Goal: Information Seeking & Learning: Learn about a topic

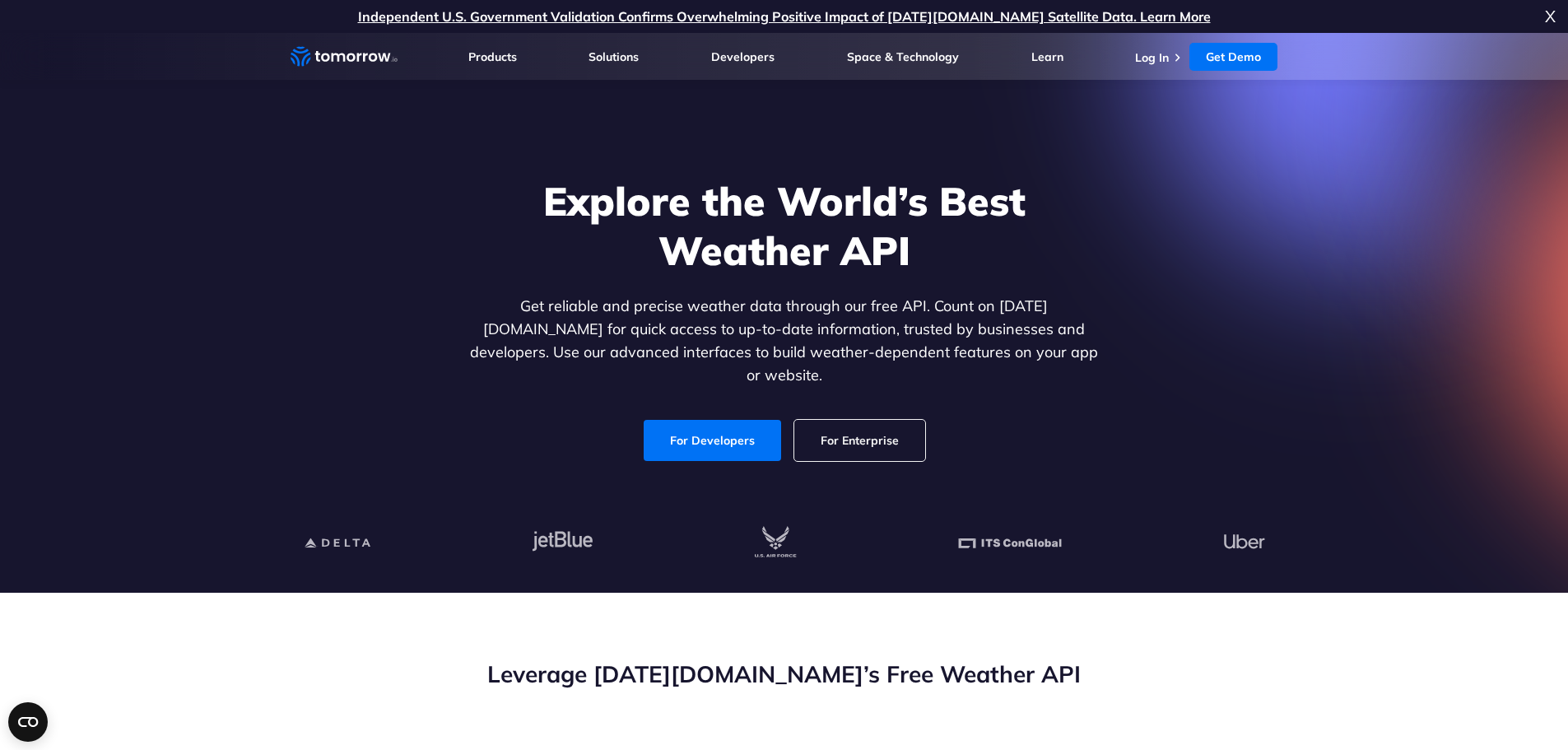
drag, startPoint x: 1382, startPoint y: 457, endPoint x: 1350, endPoint y: 69, distance: 389.3
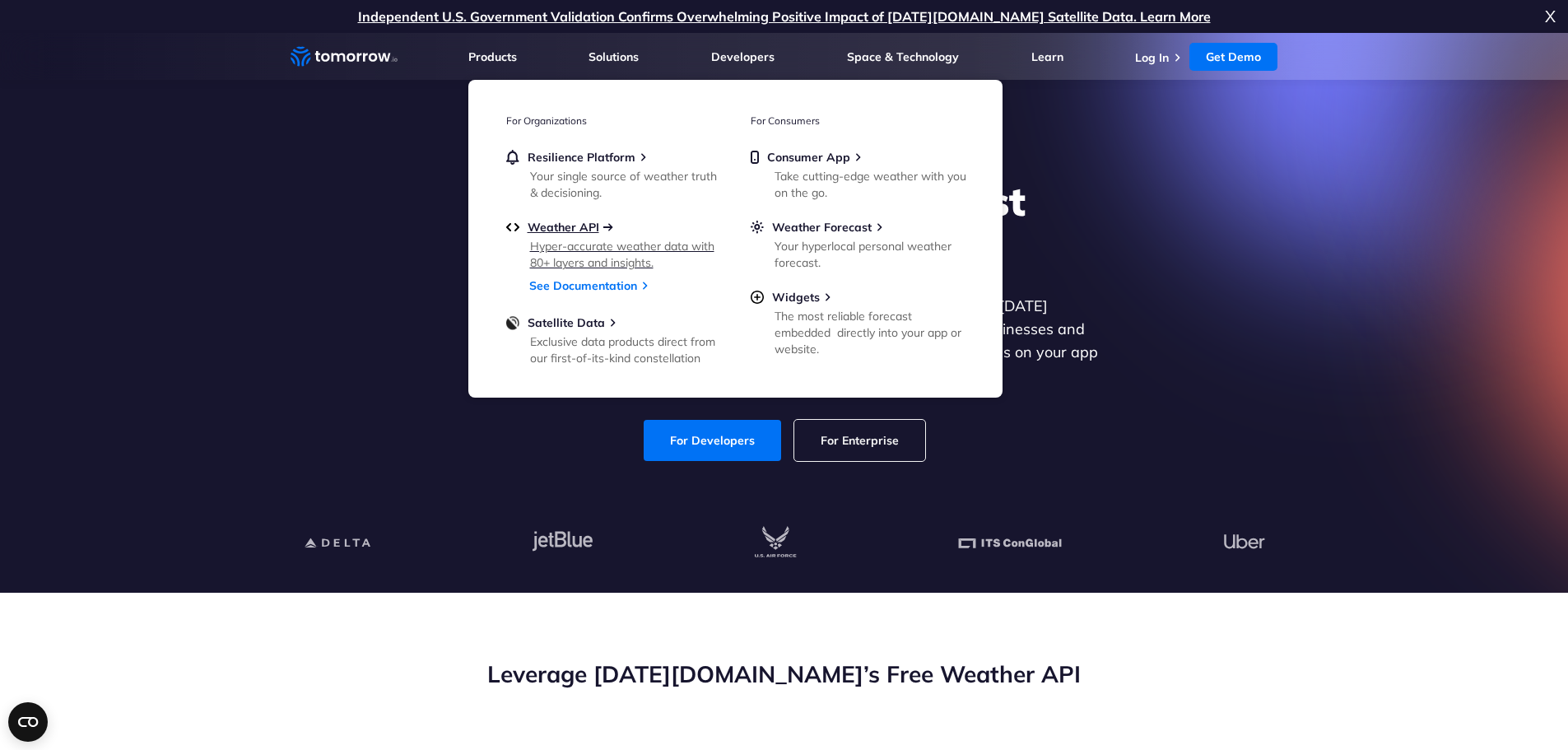
click at [554, 234] on span "Weather API" at bounding box center [564, 228] width 72 height 15
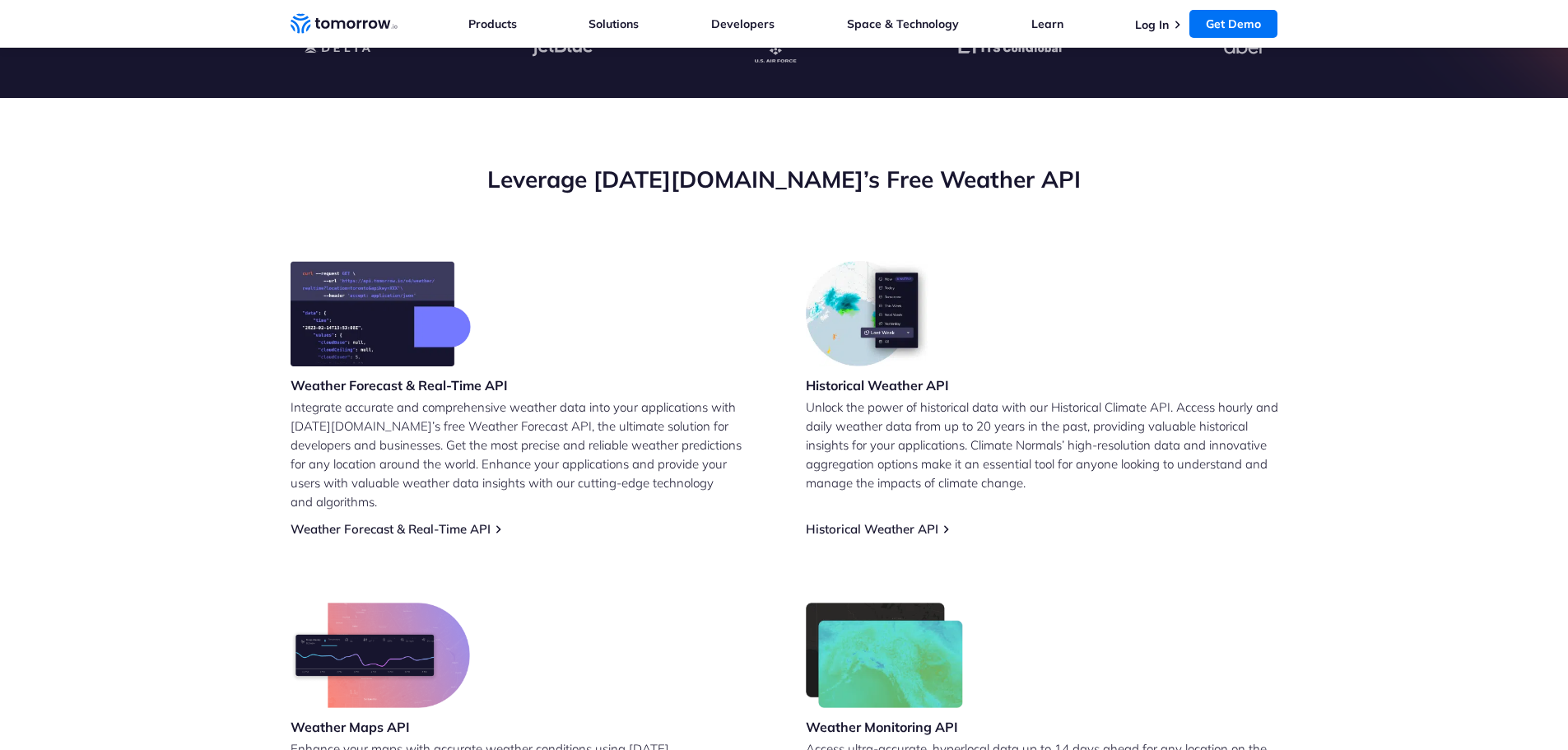
scroll to position [659, 0]
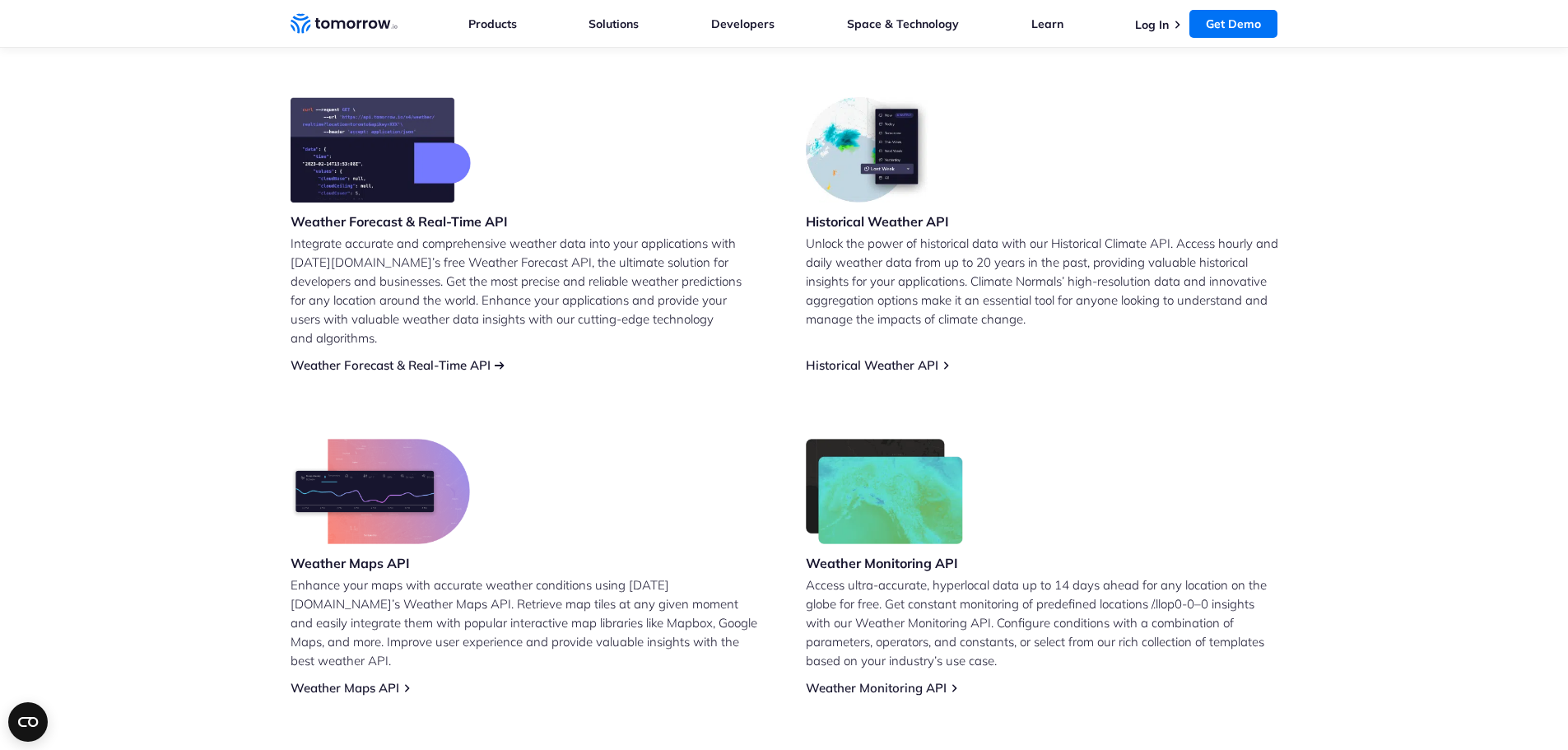
click at [362, 357] on link "Weather Forecast & Real-Time API" at bounding box center [391, 365] width 200 height 16
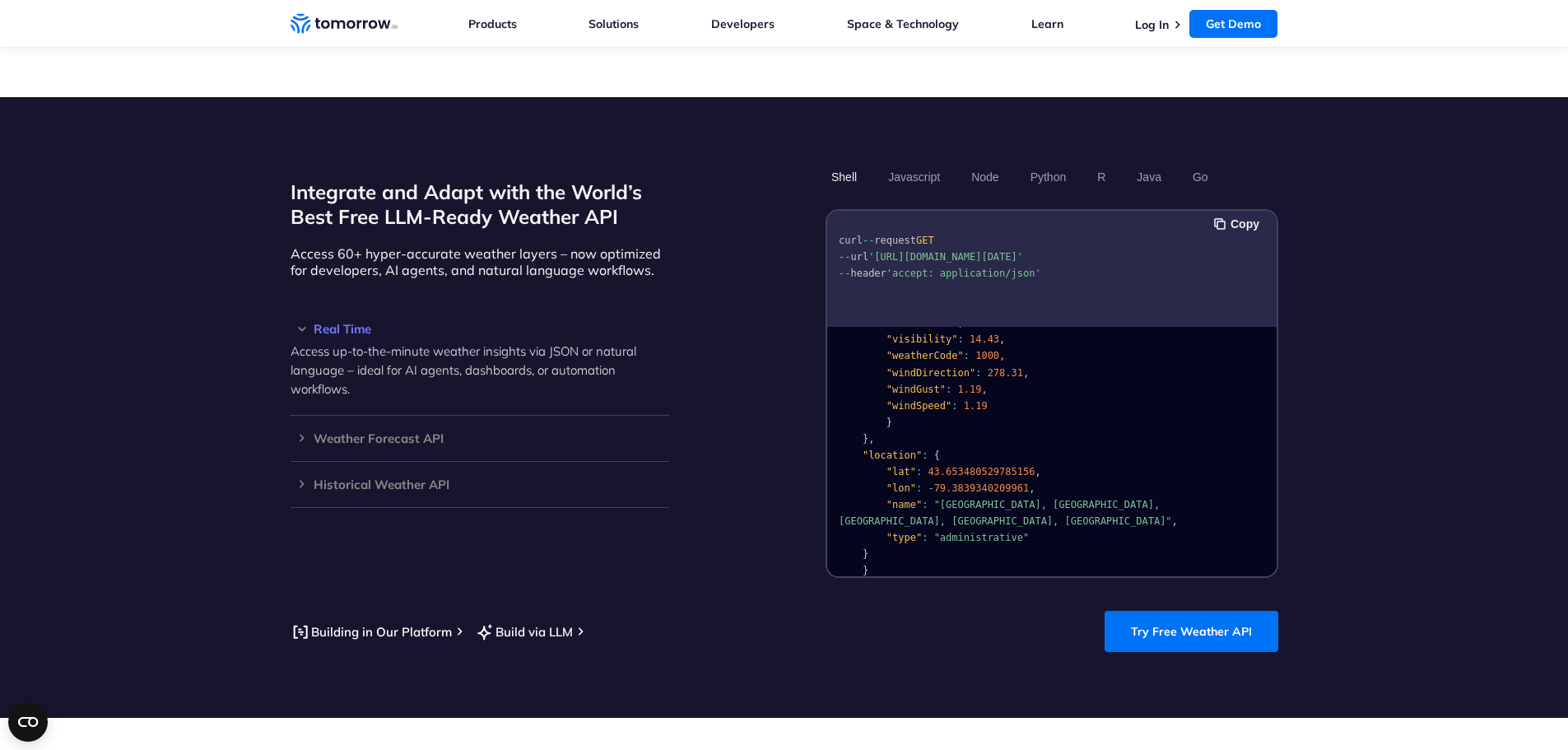
scroll to position [1236, 0]
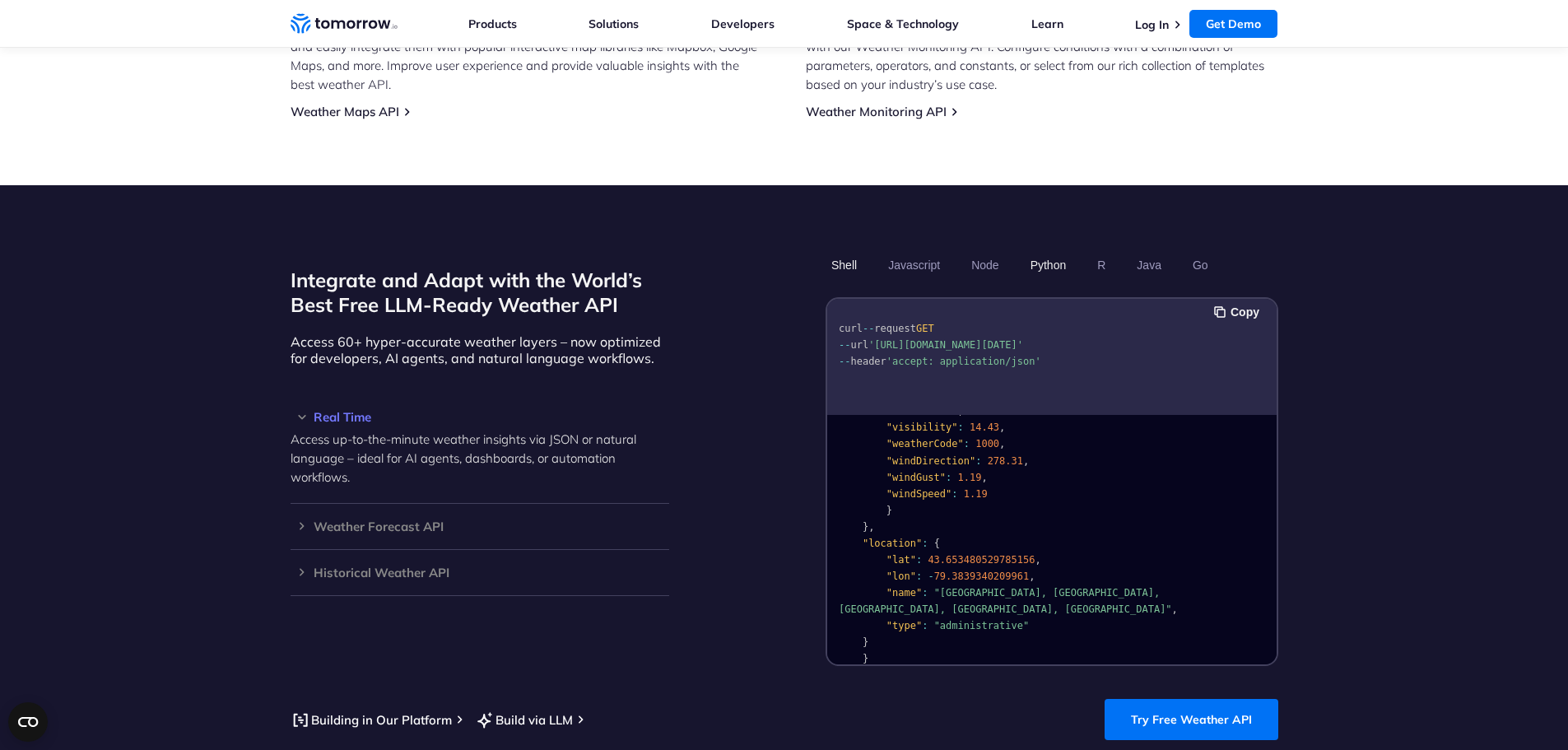
click at [1036, 251] on button "Python" at bounding box center [1047, 265] width 48 height 28
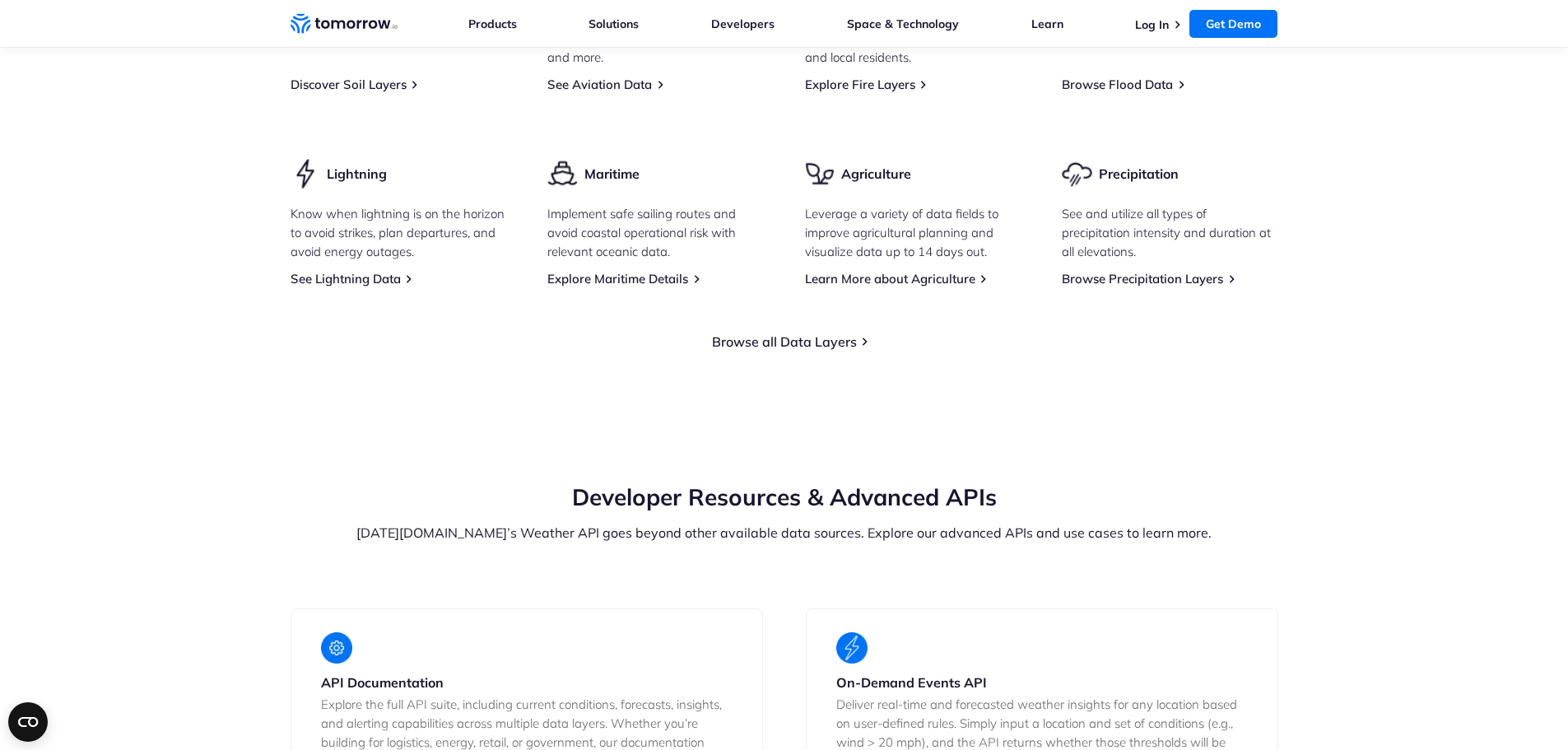
scroll to position [2965, 0]
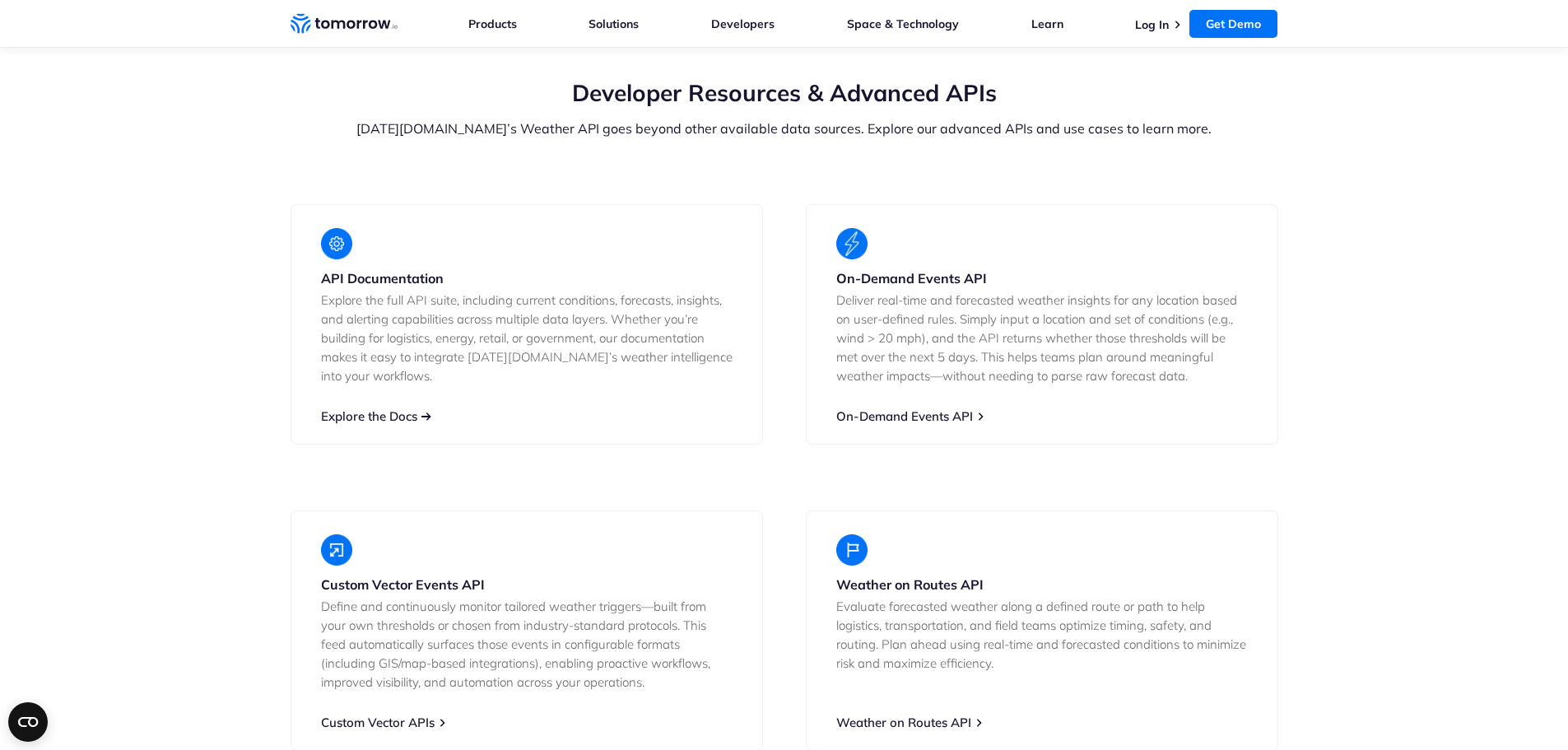
click at [369, 408] on link "Explore the Docs" at bounding box center [369, 416] width 96 height 16
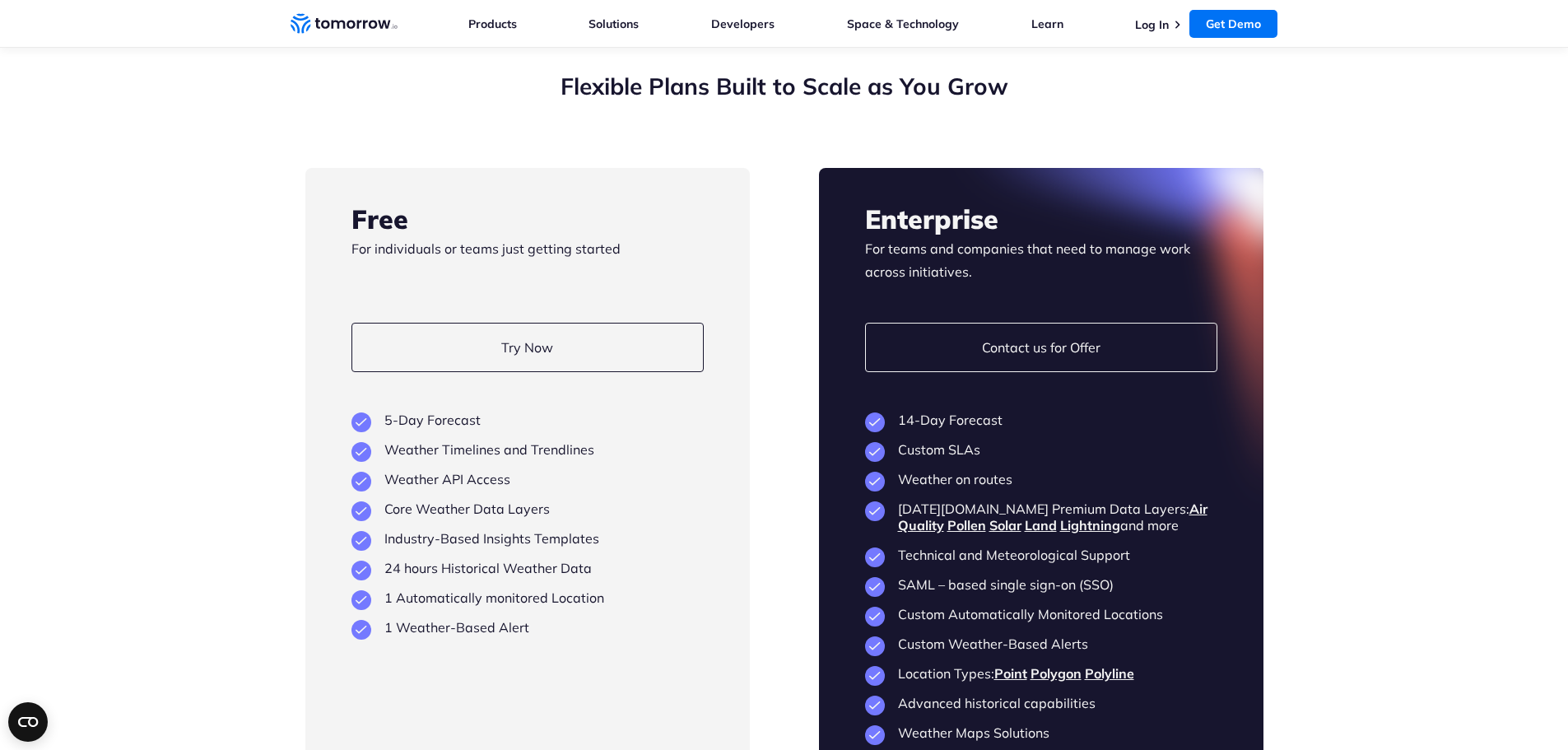
scroll to position [3789, 0]
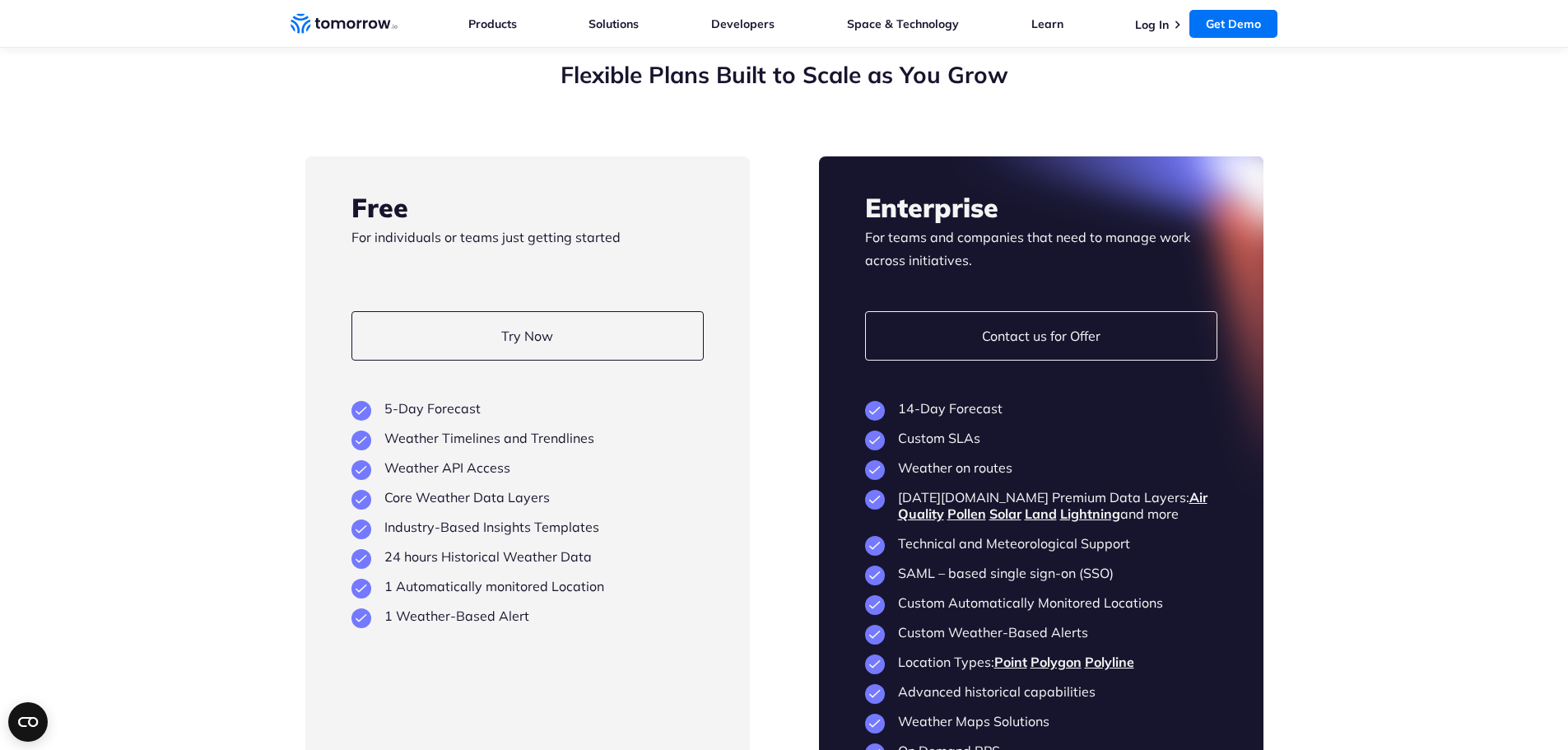
click at [514, 281] on div "Free For individuals or teams just getting started Try Now View Key Features 5-…" at bounding box center [527, 506] width 445 height 699
click at [514, 315] on link "Try Now" at bounding box center [527, 335] width 352 height 49
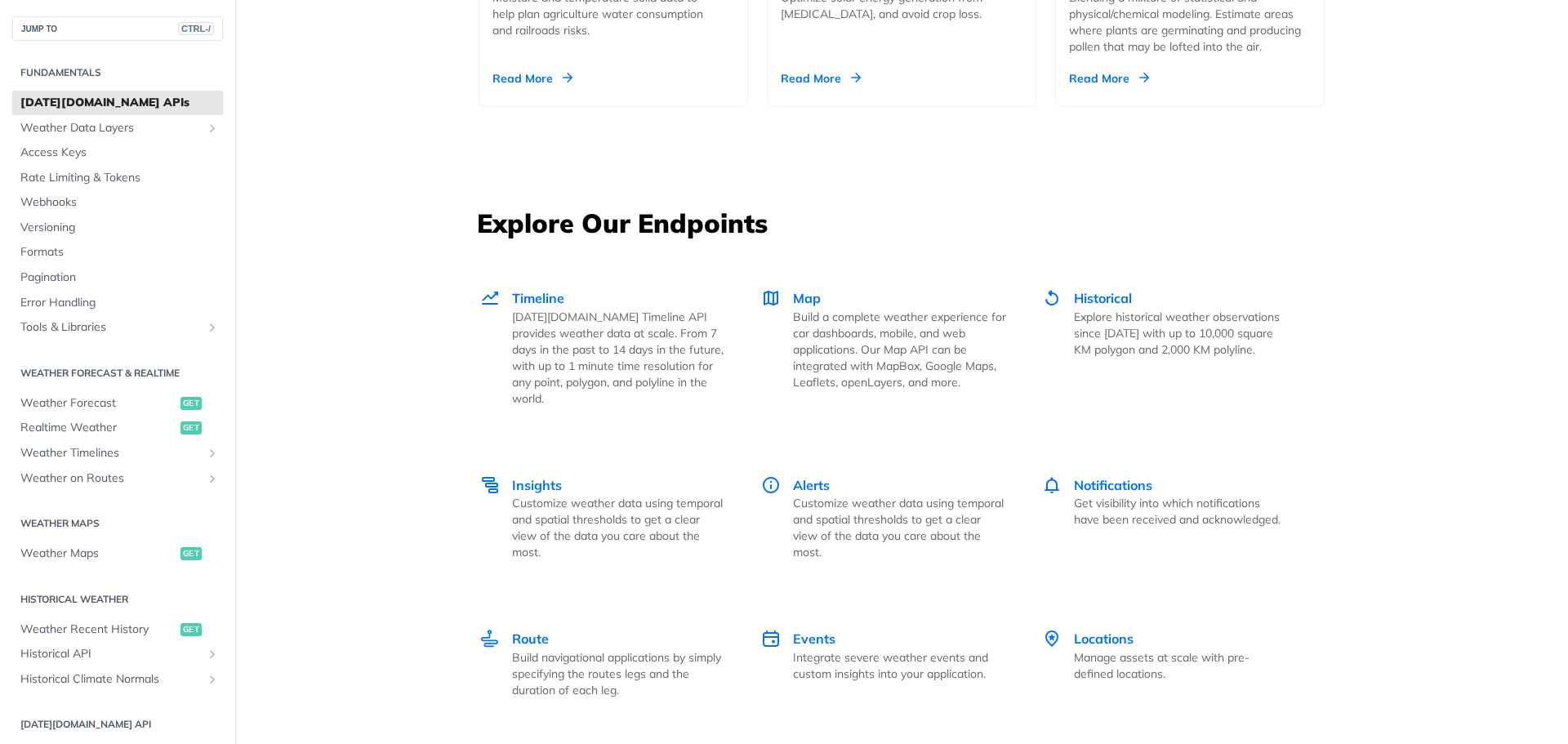
scroll to position [2450, 0]
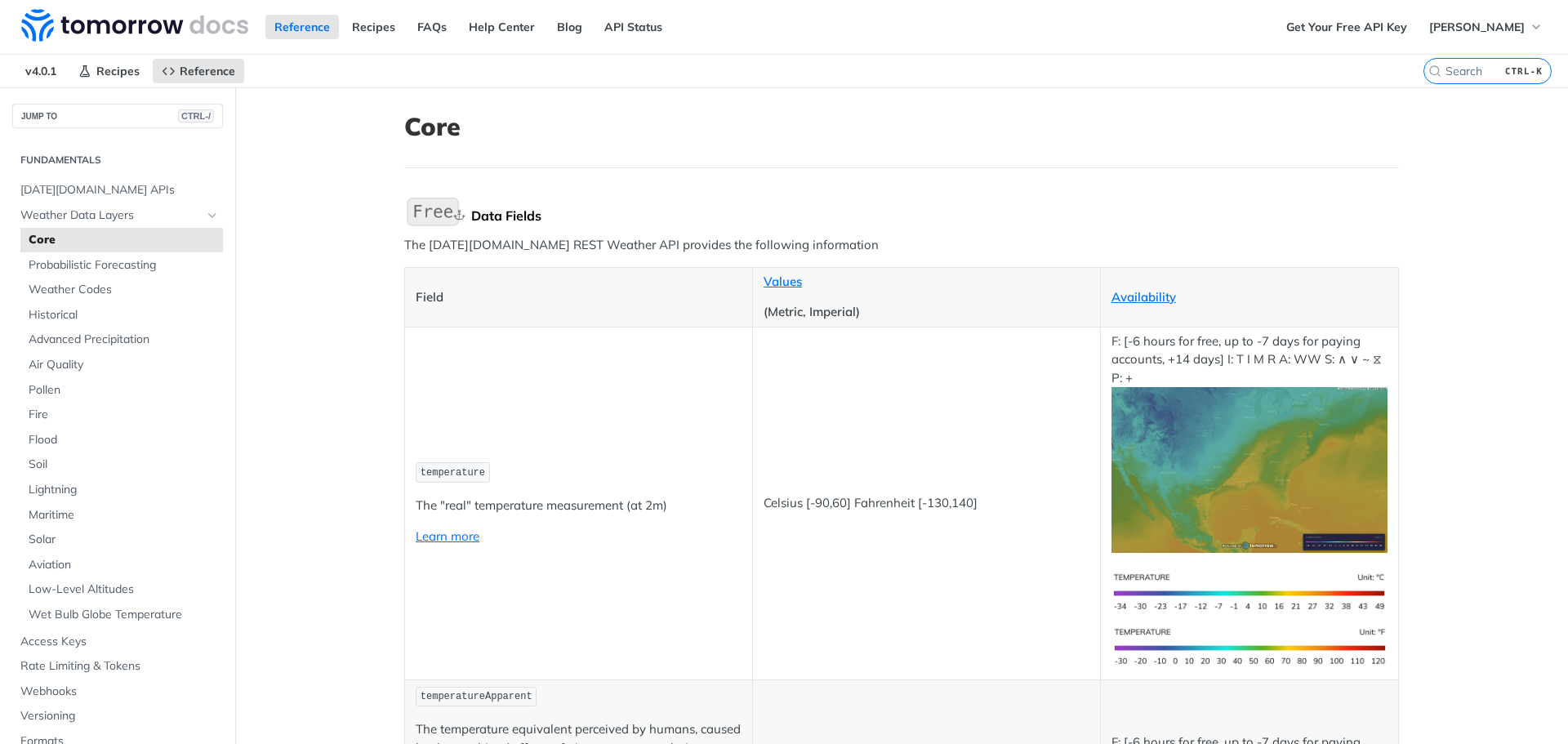
click at [1030, 214] on div "Data Fields" at bounding box center [935, 215] width 927 height 16
click at [101, 22] on img at bounding box center [135, 25] width 227 height 33
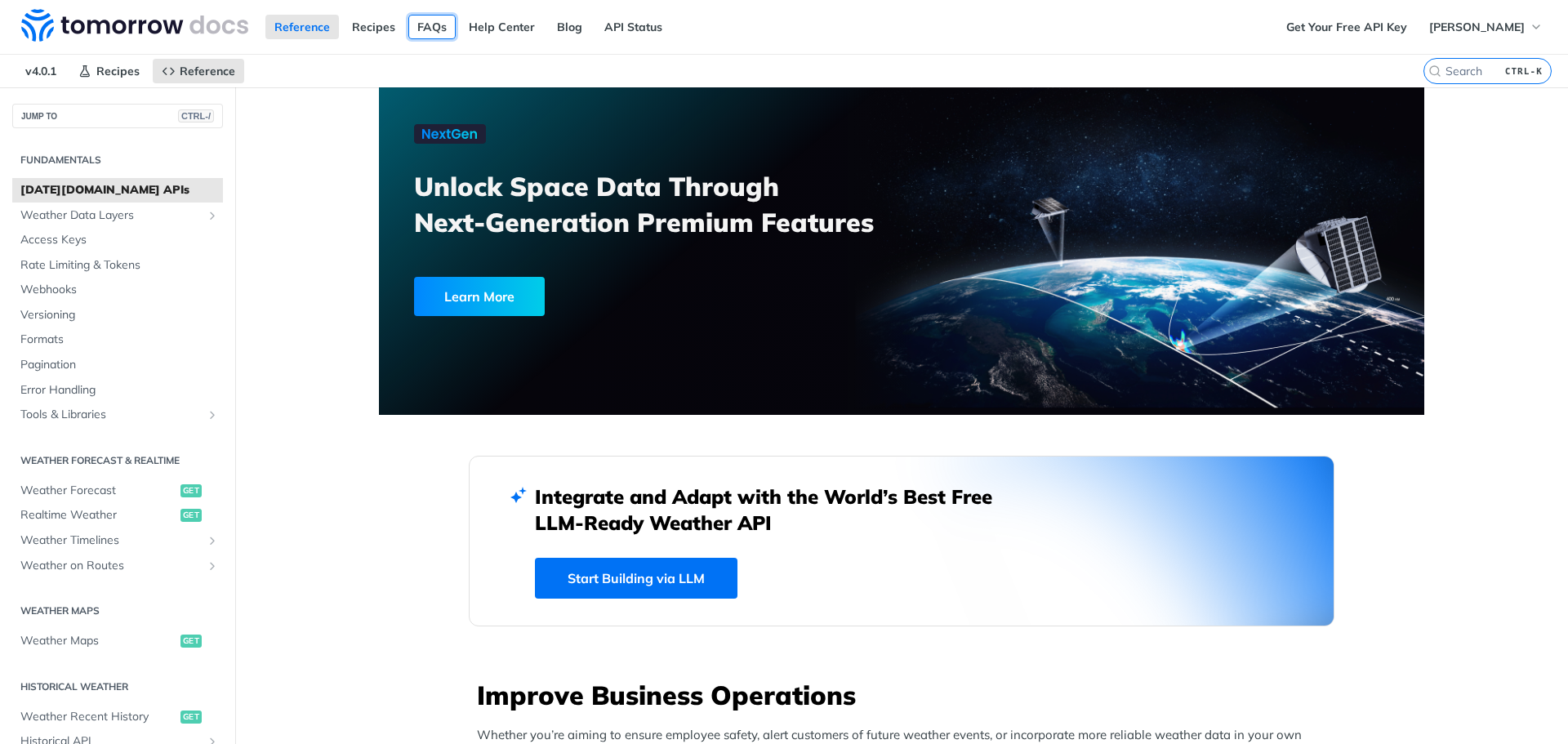
click at [443, 22] on link "FAQs" at bounding box center [432, 27] width 48 height 24
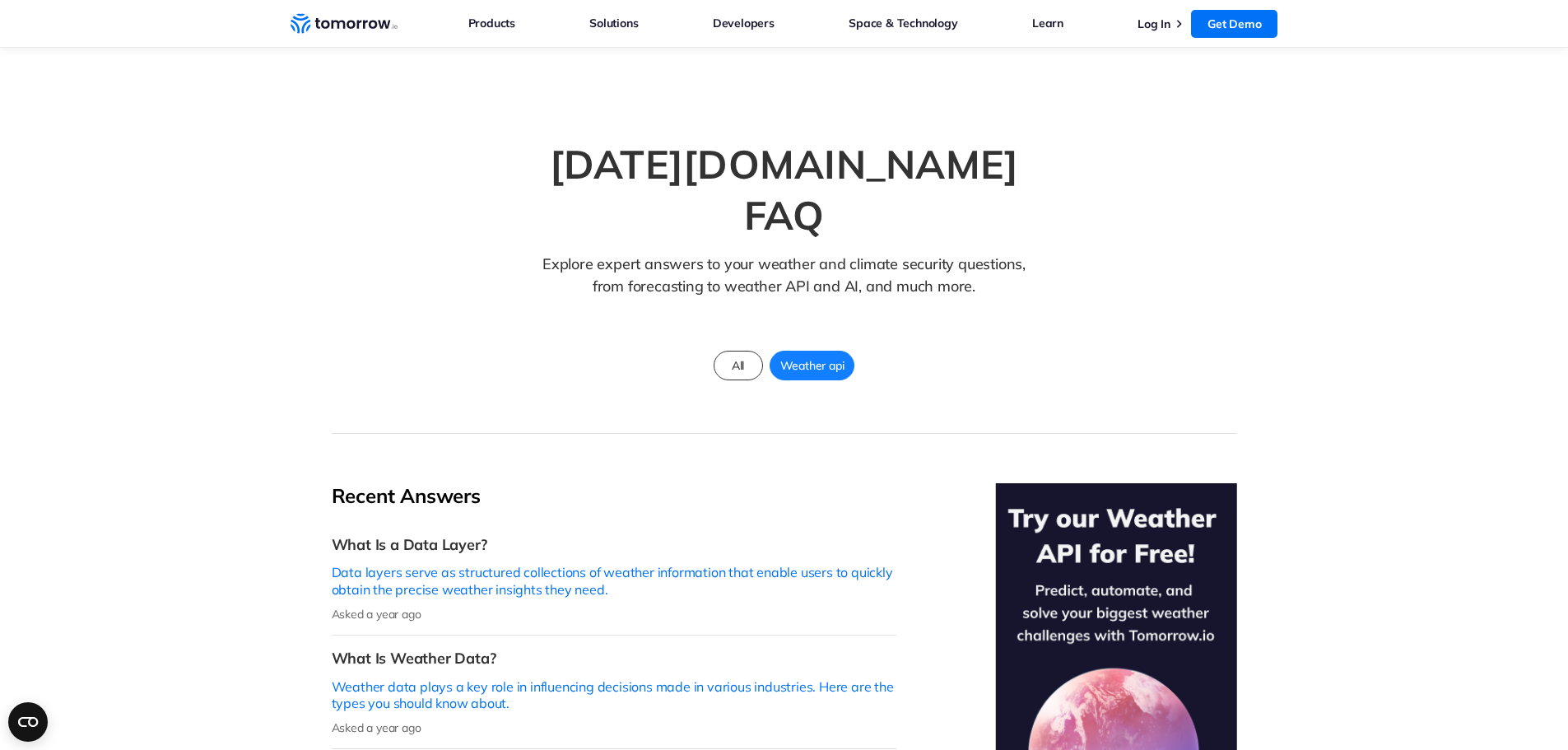
click at [1311, 236] on section "Tomorrow.io FAQ Explore expert answers to your weather and climate security que…" at bounding box center [784, 241] width 1568 height 386
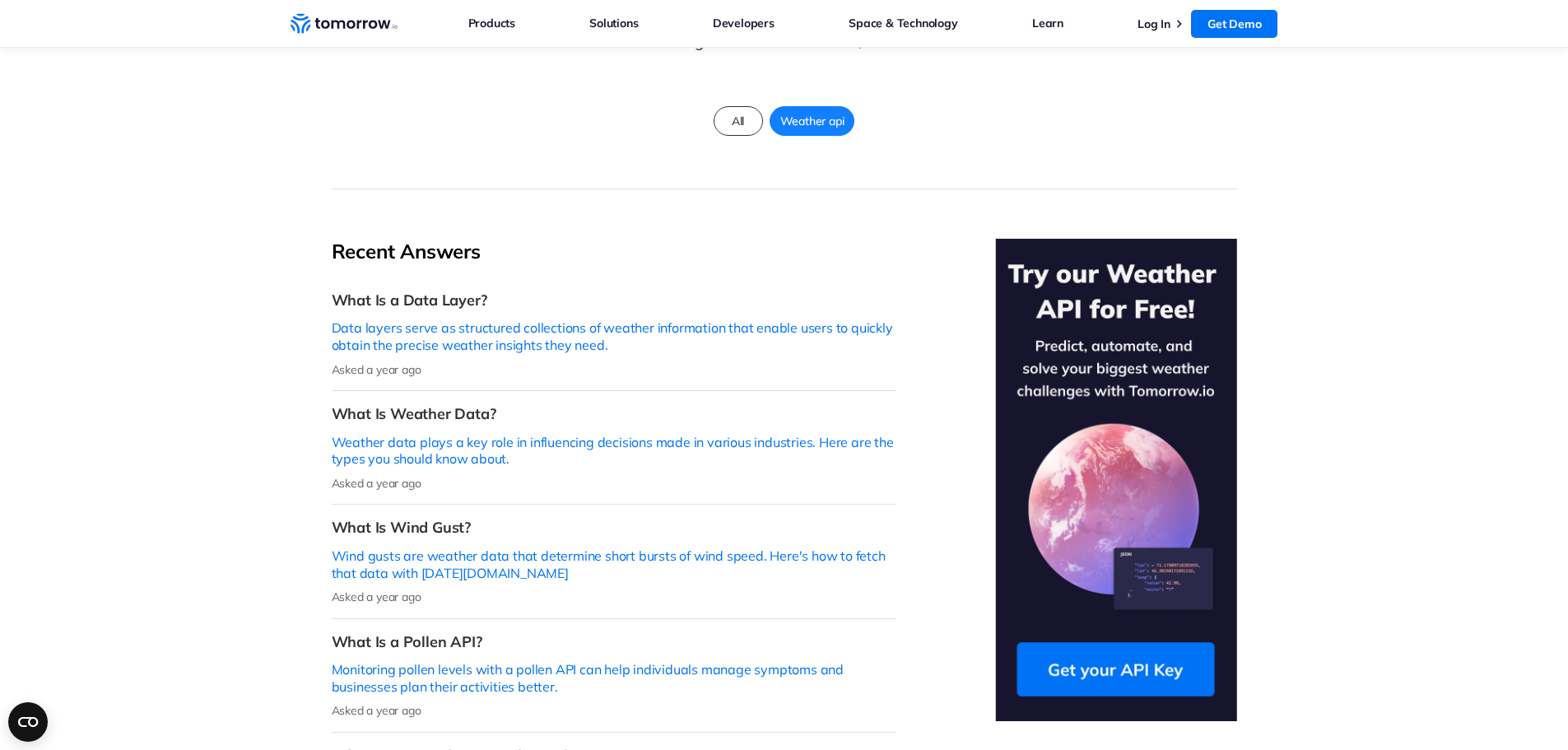
scroll to position [412, 0]
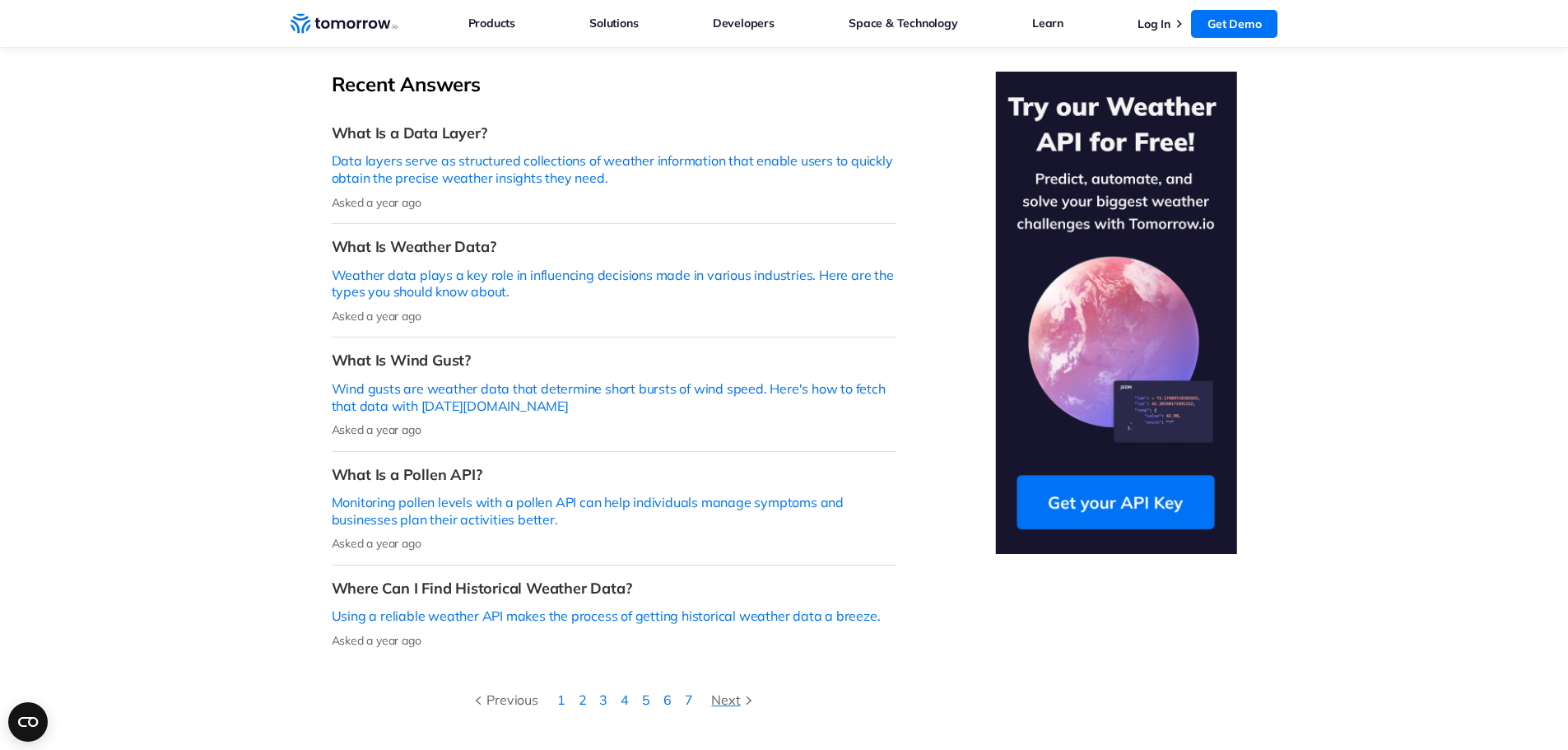
click at [728, 690] on div "Next" at bounding box center [733, 700] width 45 height 22
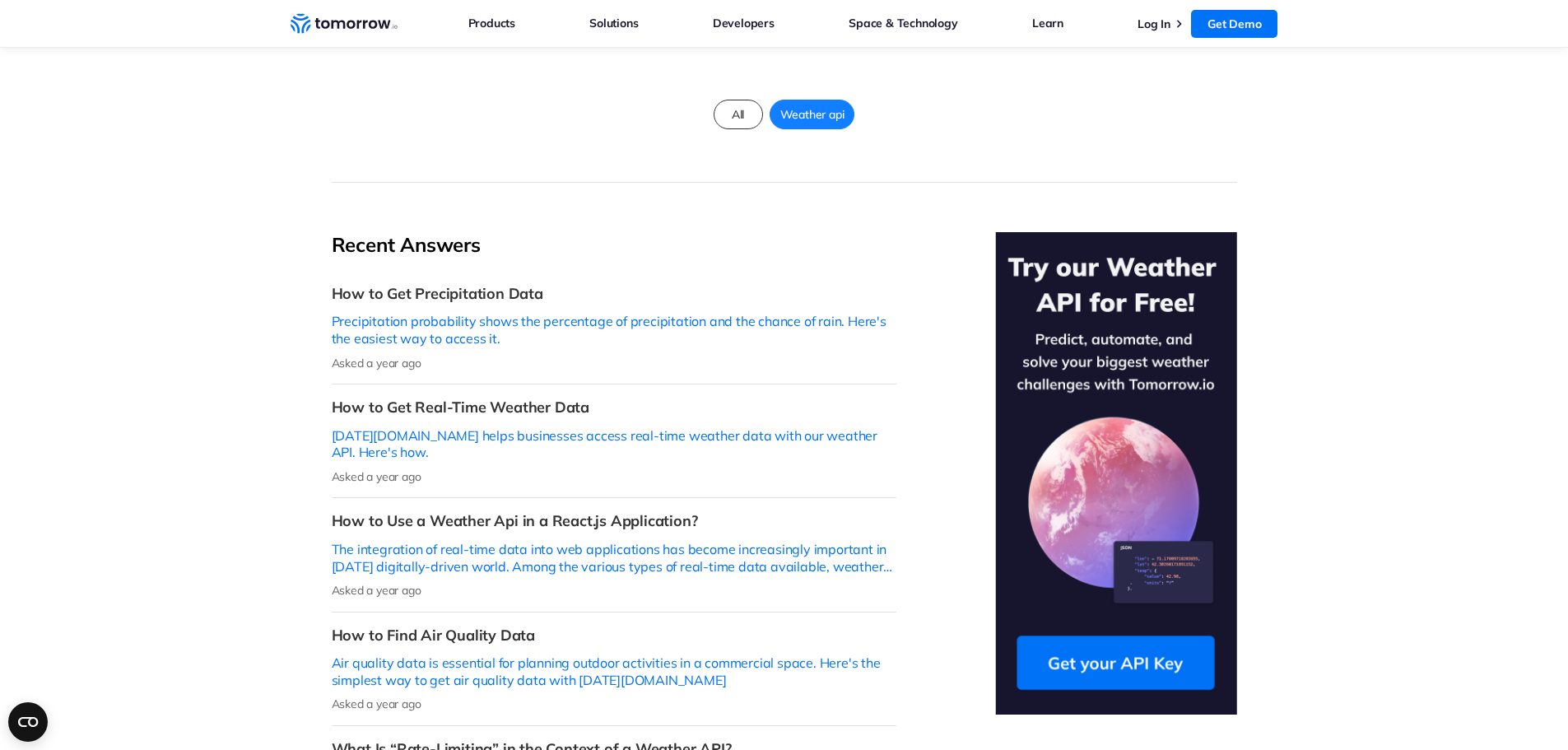
scroll to position [412, 0]
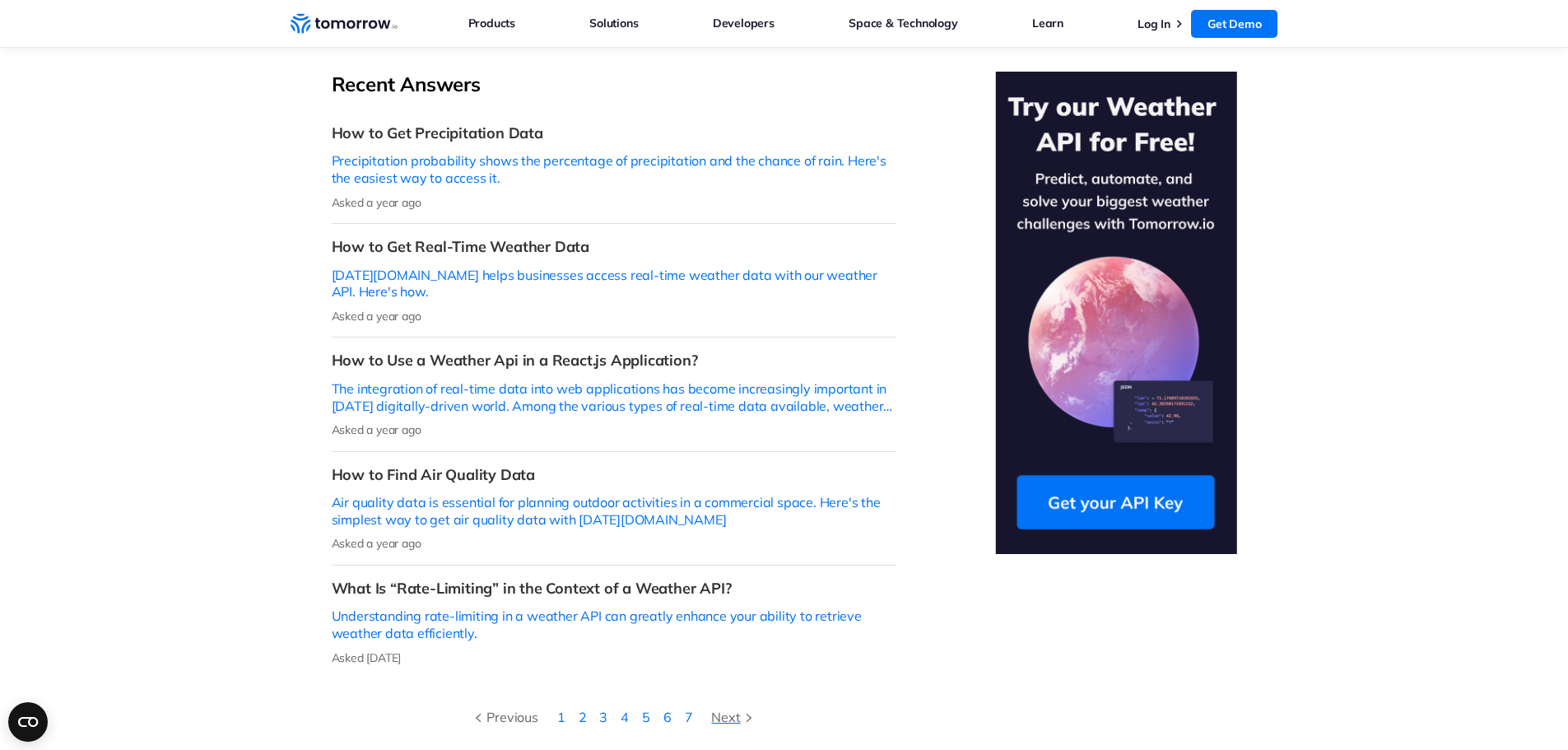
click at [742, 707] on div "Next" at bounding box center [733, 717] width 45 height 22
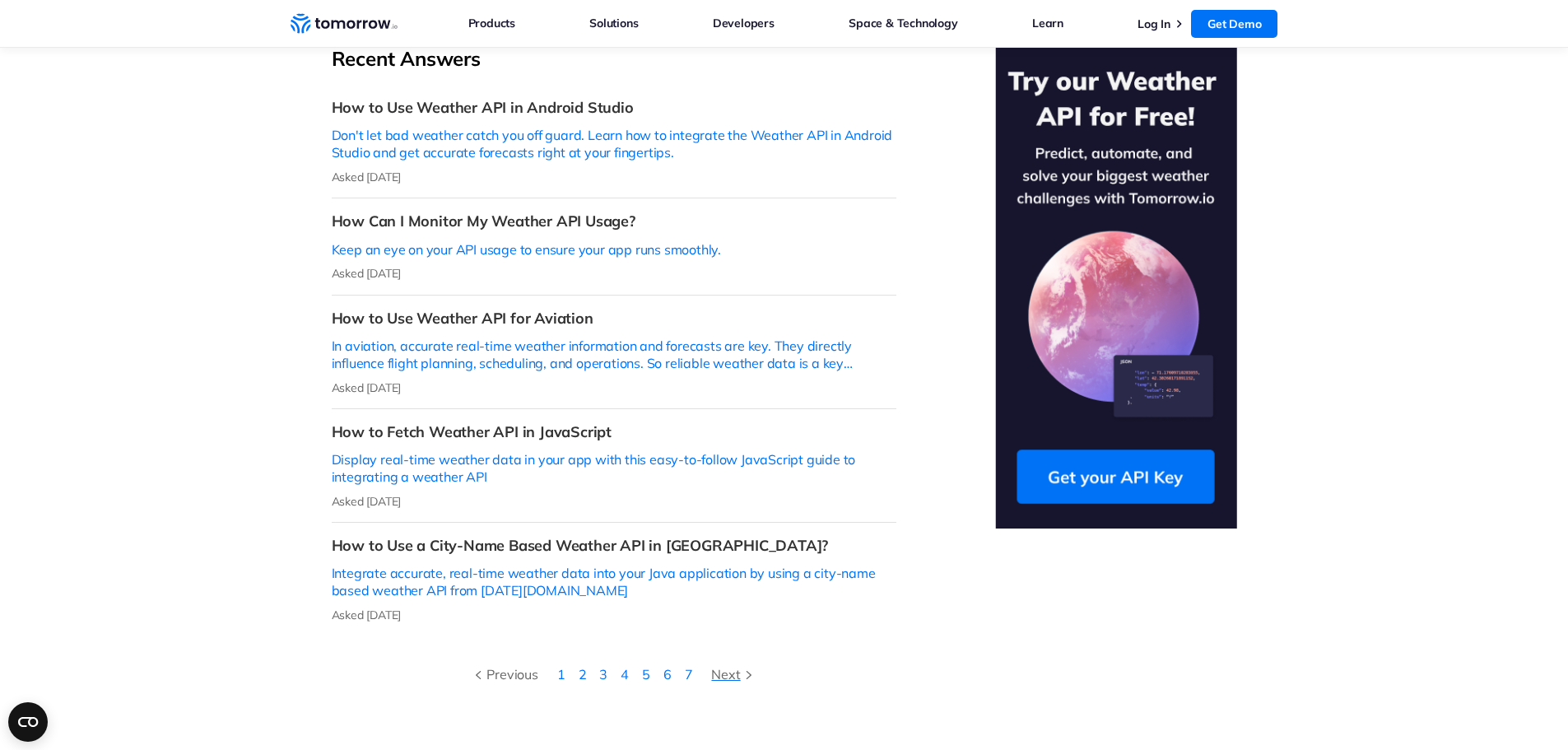
scroll to position [412, 0]
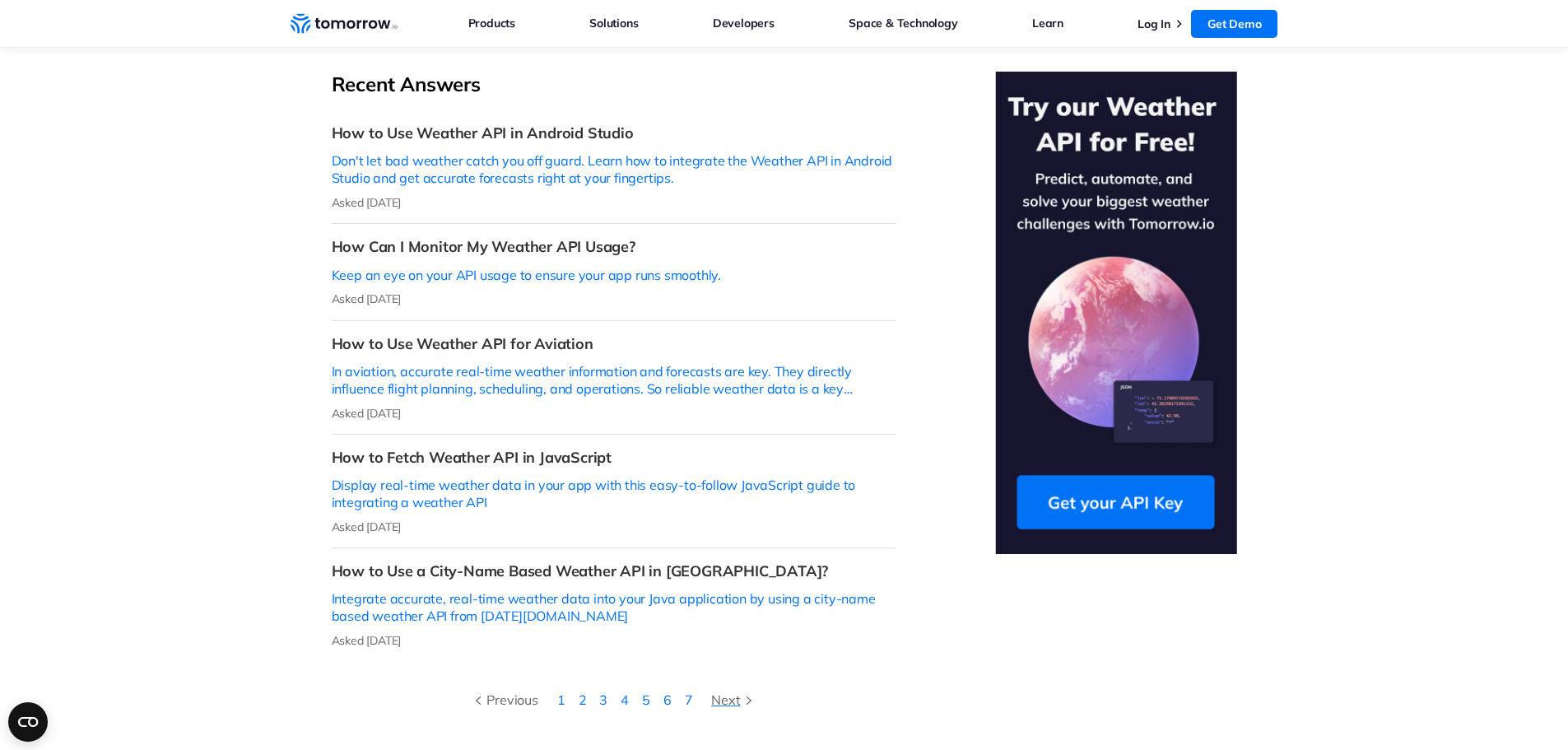
click at [733, 690] on div "Next" at bounding box center [733, 700] width 45 height 22
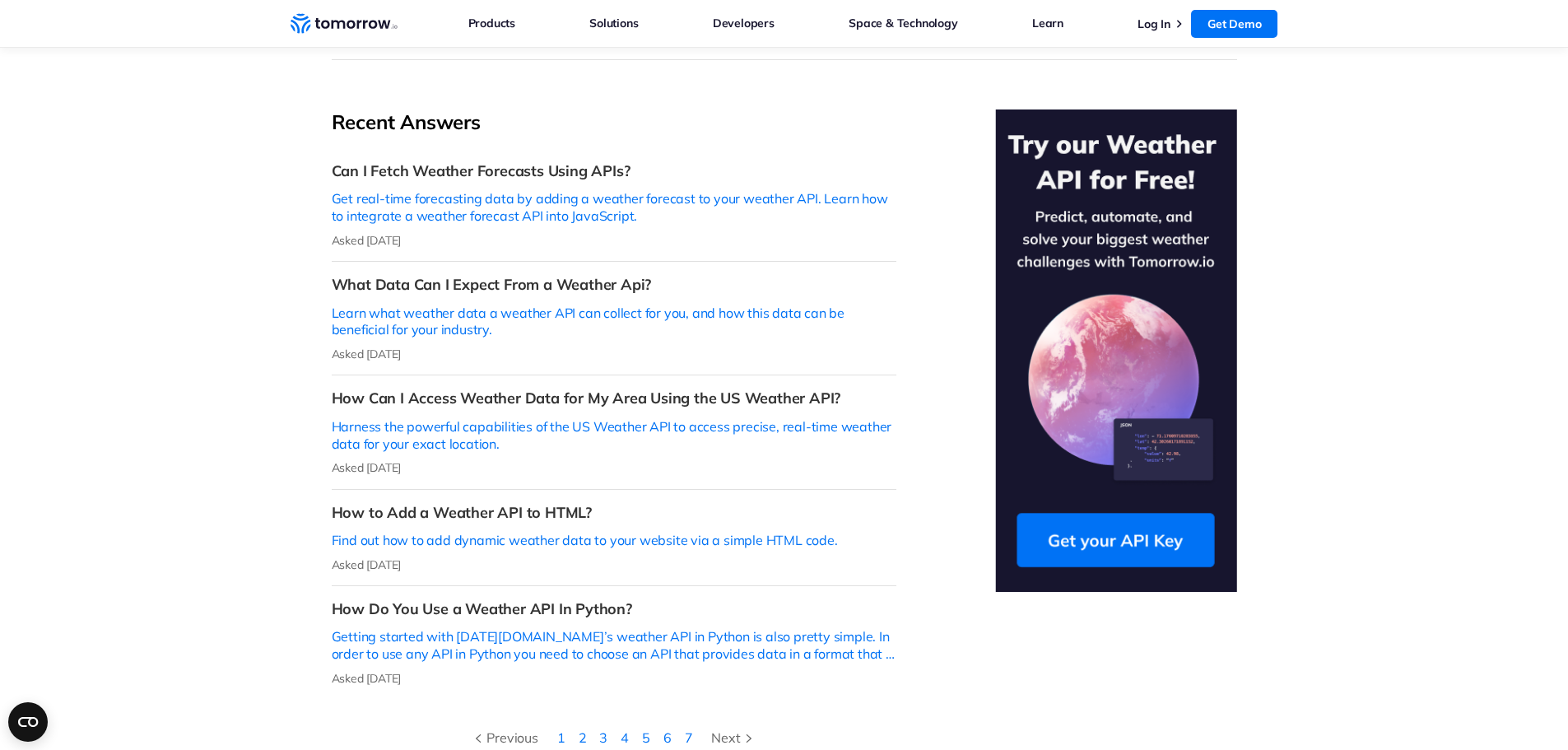
scroll to position [494, 0]
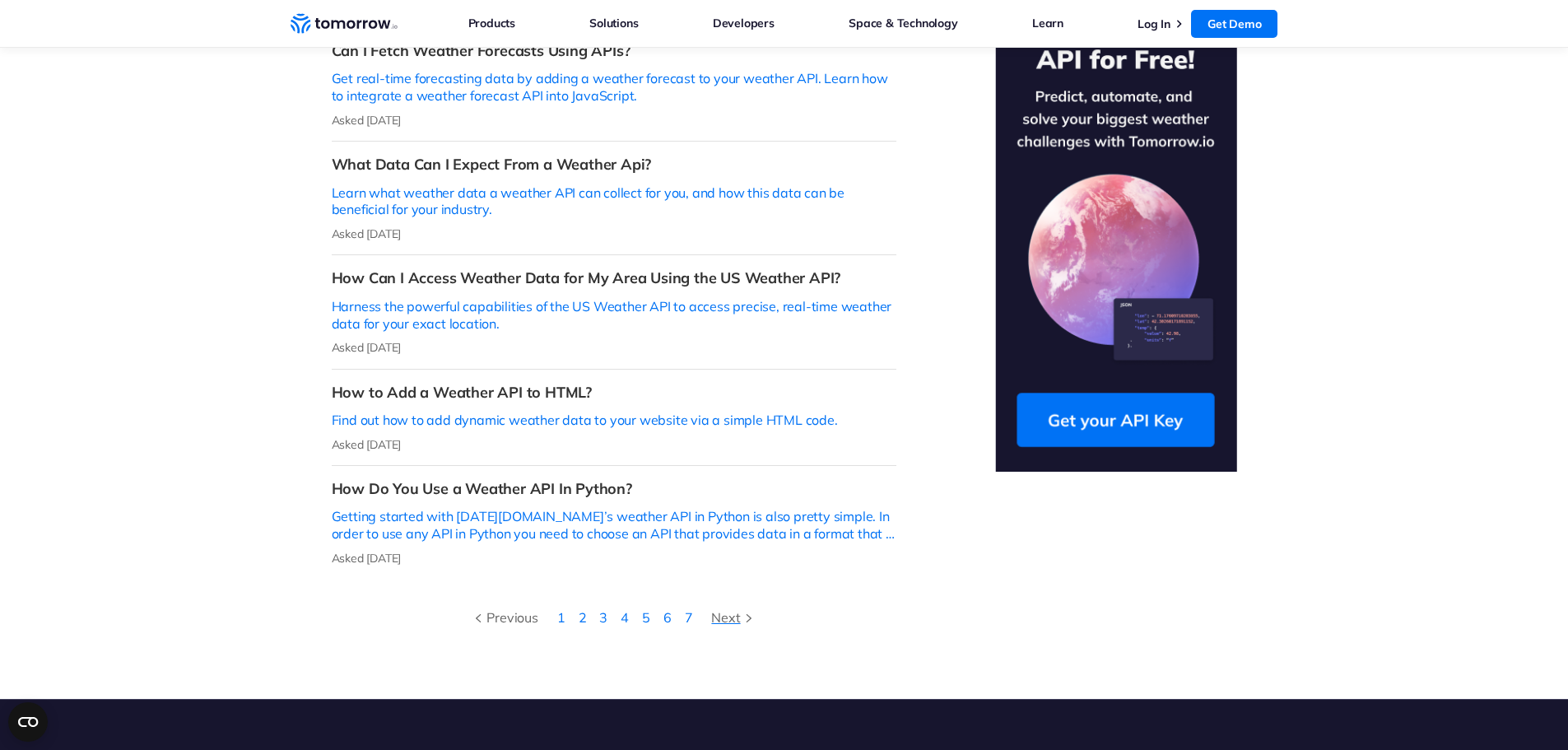
click at [741, 606] on div "Next" at bounding box center [733, 617] width 45 height 22
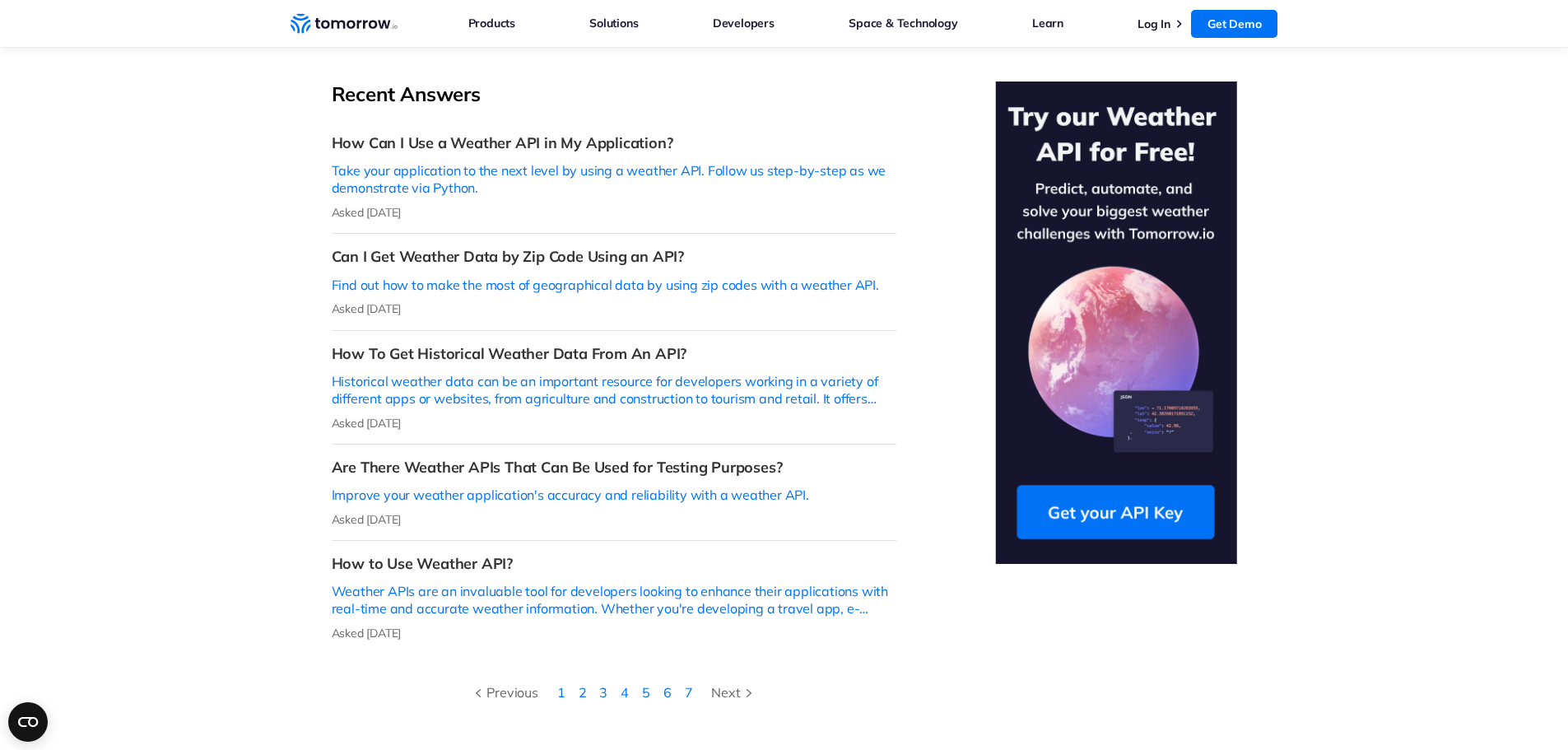
scroll to position [494, 0]
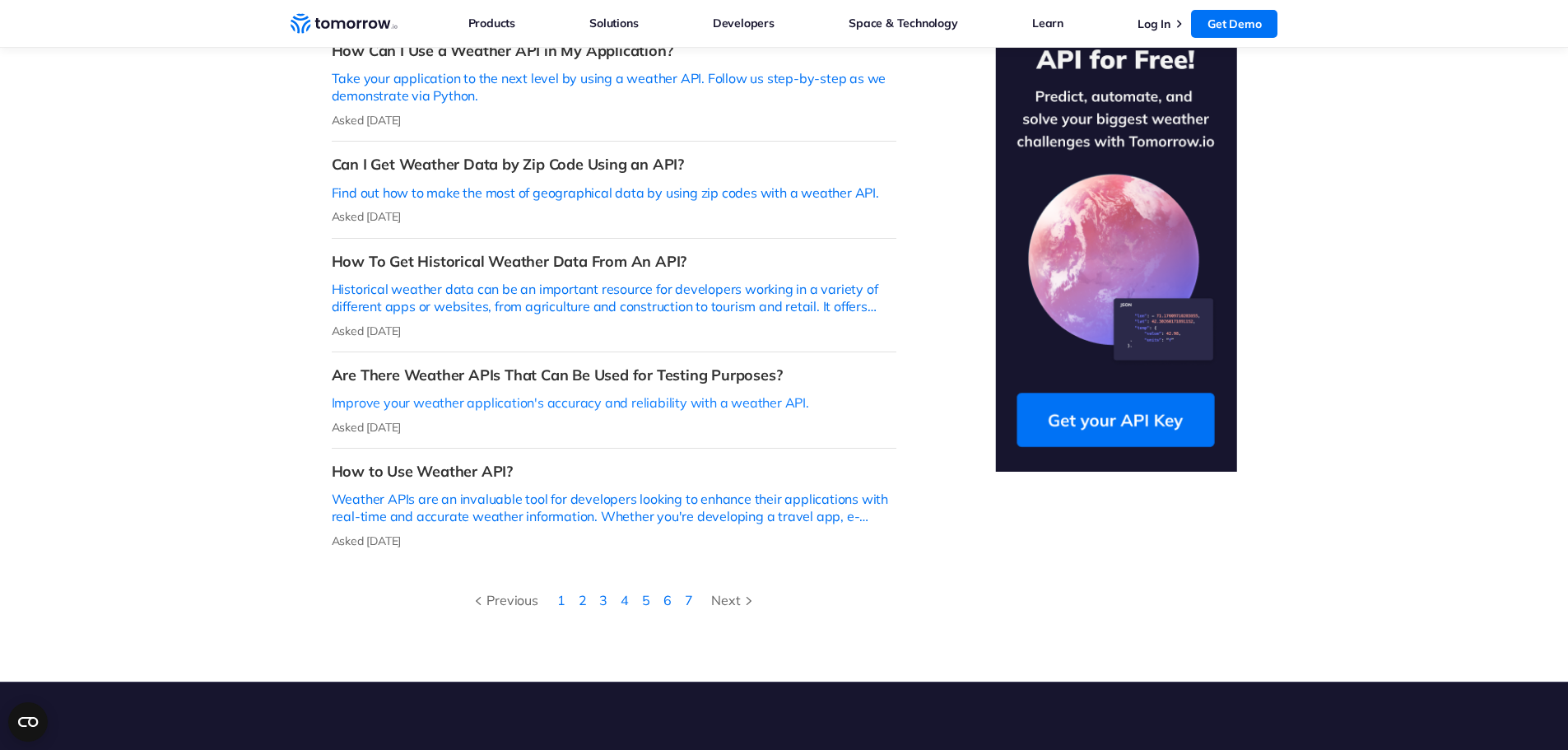
click at [638, 395] on p "Improve your weather application's accuracy and reliability with a weather API." at bounding box center [614, 403] width 565 height 17
click at [741, 589] on div "Next" at bounding box center [733, 600] width 45 height 22
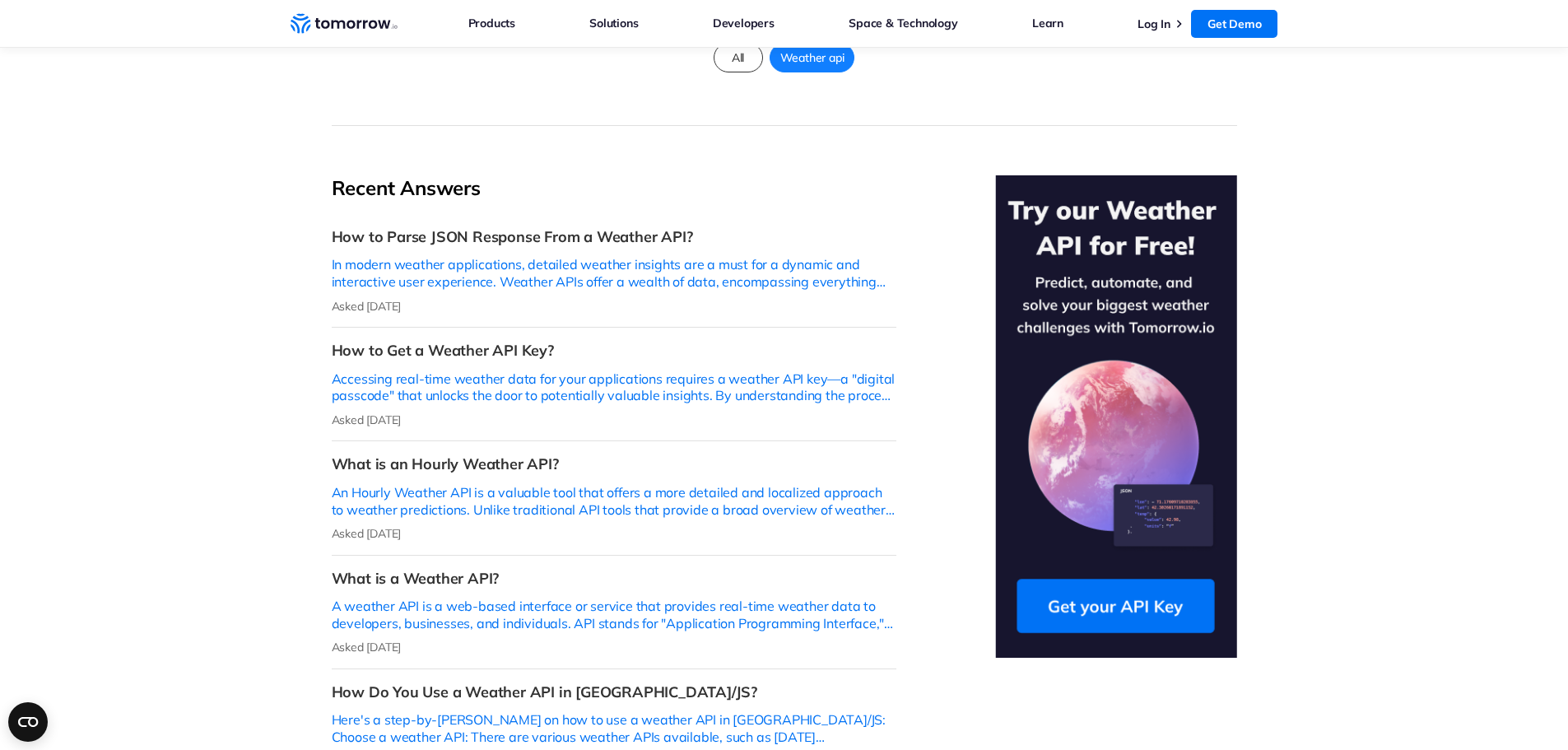
scroll to position [412, 0]
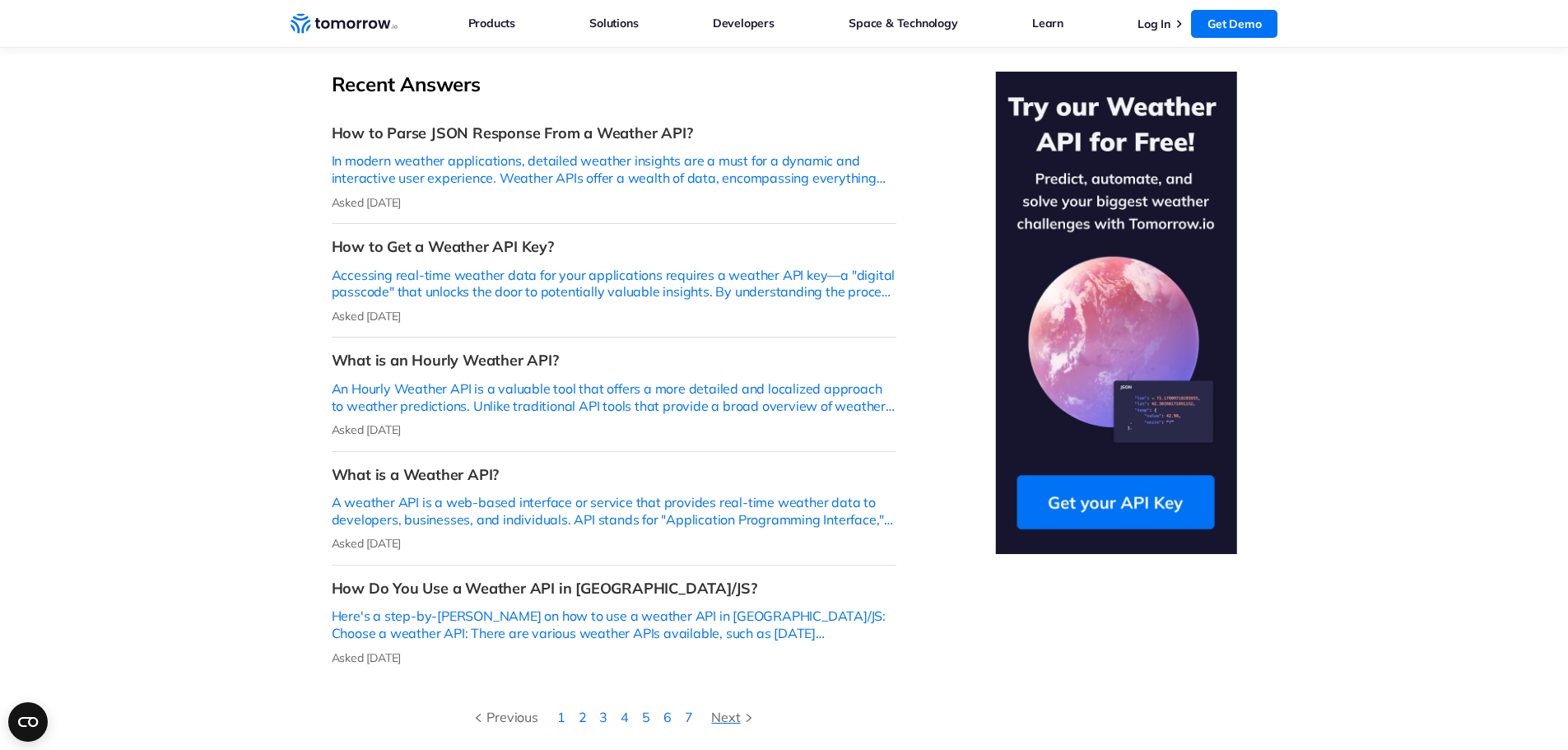
click at [736, 707] on div "Next" at bounding box center [733, 717] width 45 height 22
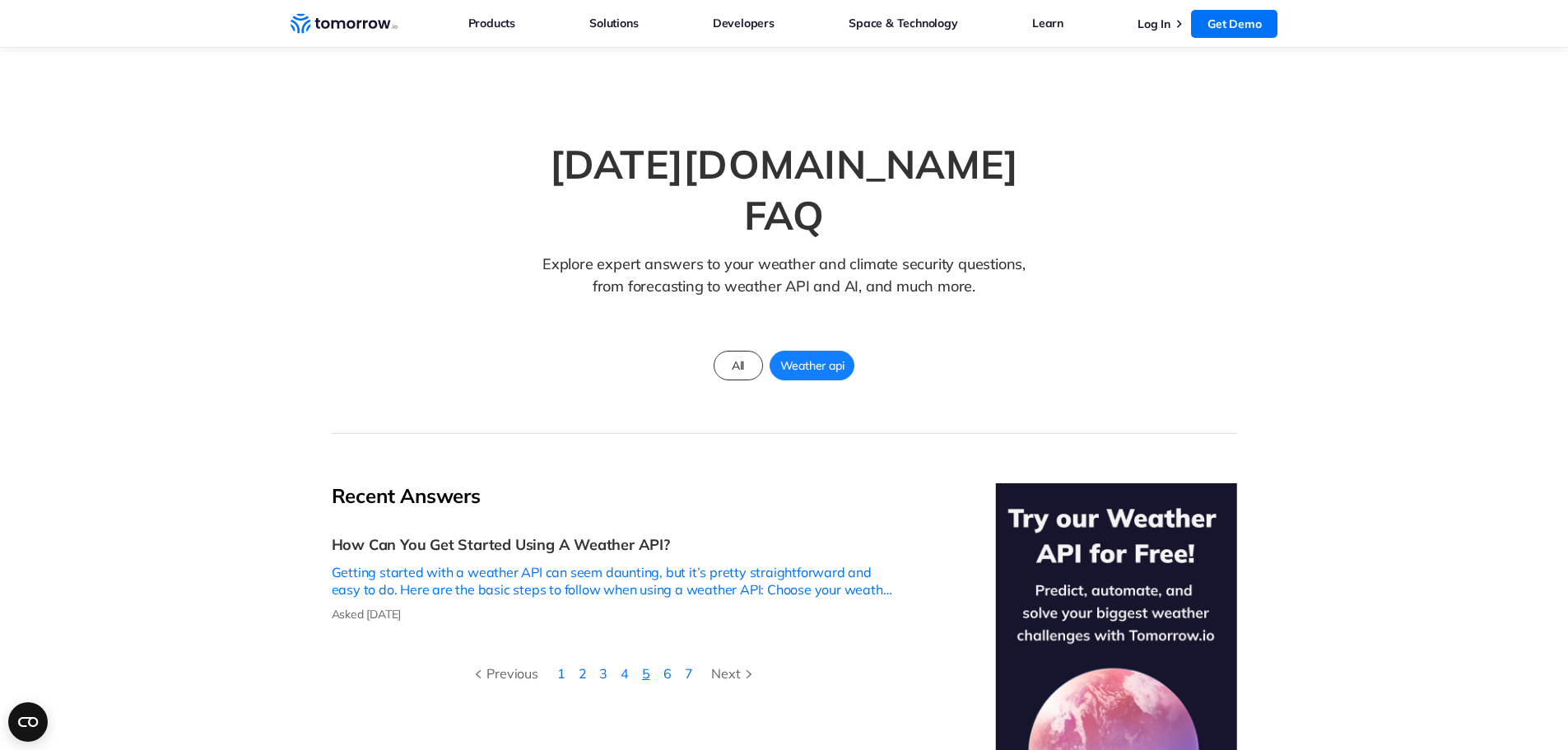
click at [645, 665] on link "5" at bounding box center [646, 673] width 8 height 16
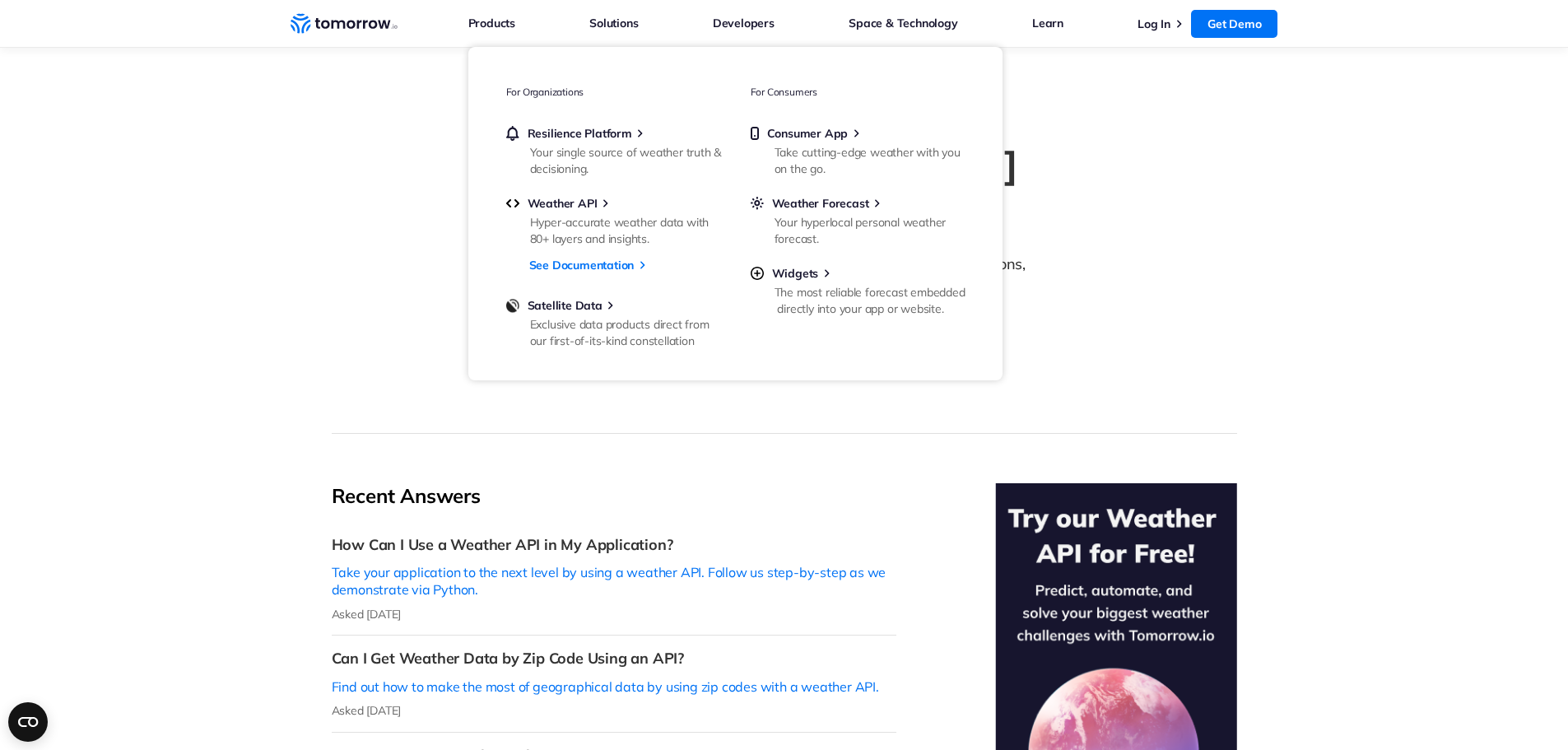
click at [351, 19] on icon "Weather Intelligence Solutions" at bounding box center [344, 24] width 107 height 21
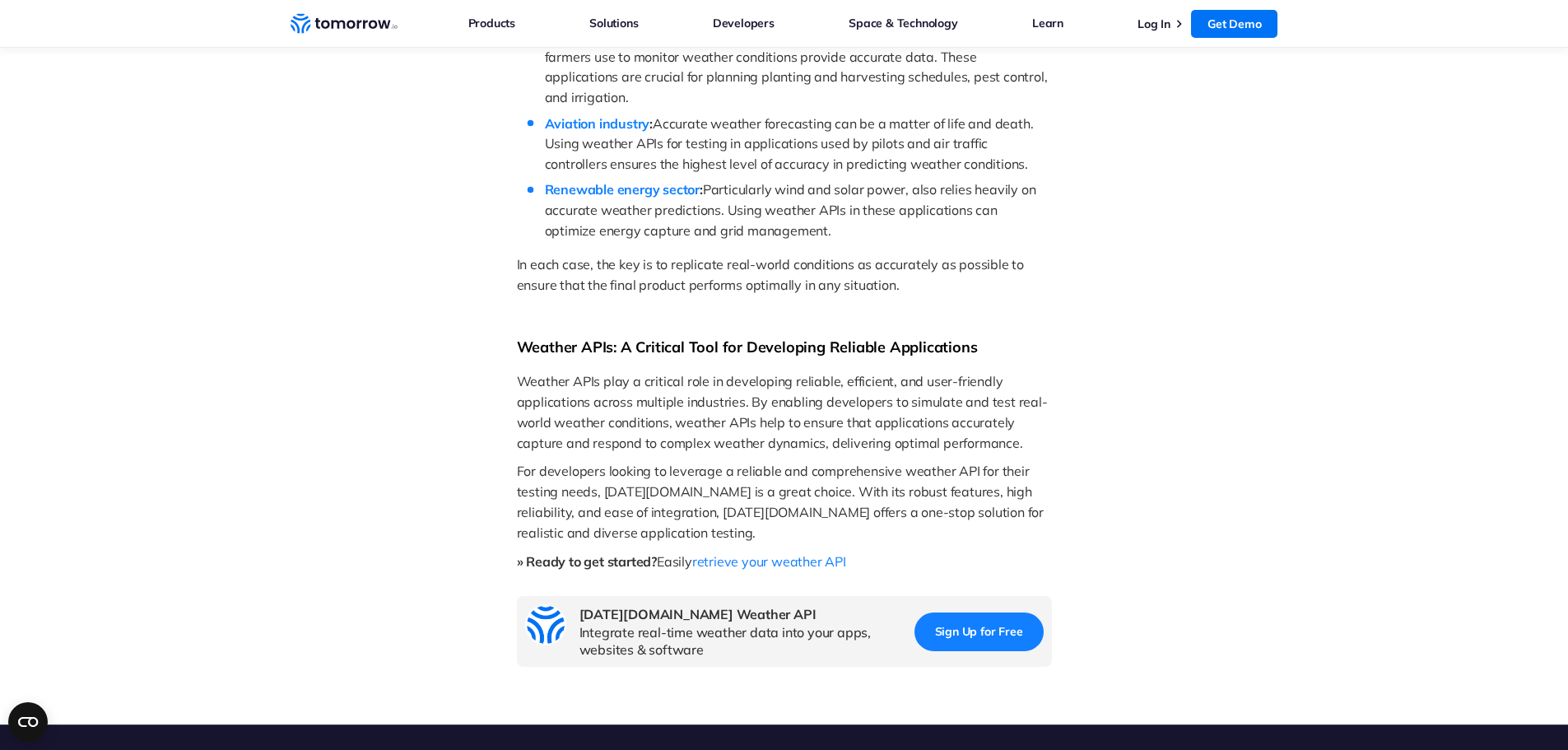
scroll to position [2193, 0]
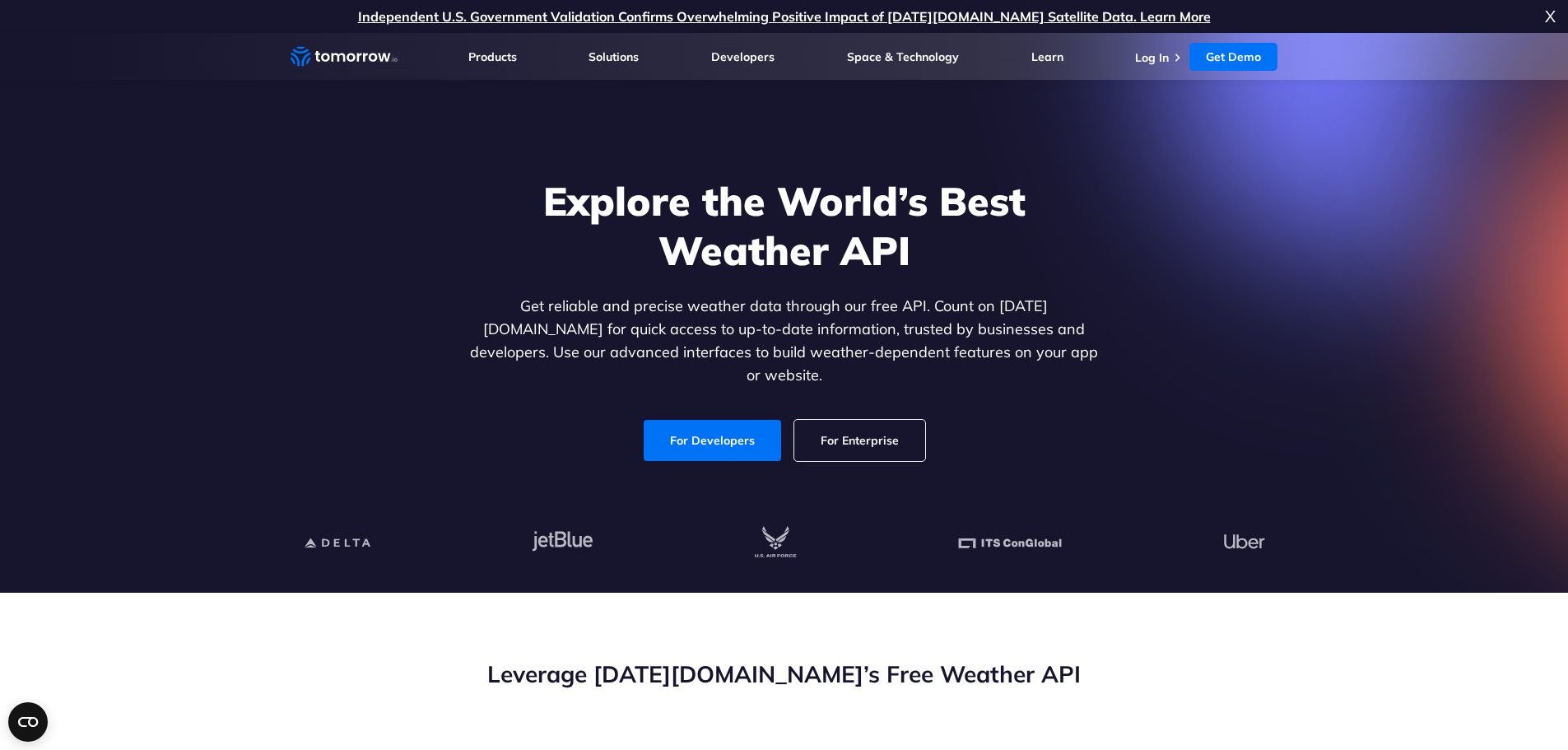
click at [874, 420] on link "For Enterprise" at bounding box center [859, 441] width 131 height 42
